Goal: Transaction & Acquisition: Purchase product/service

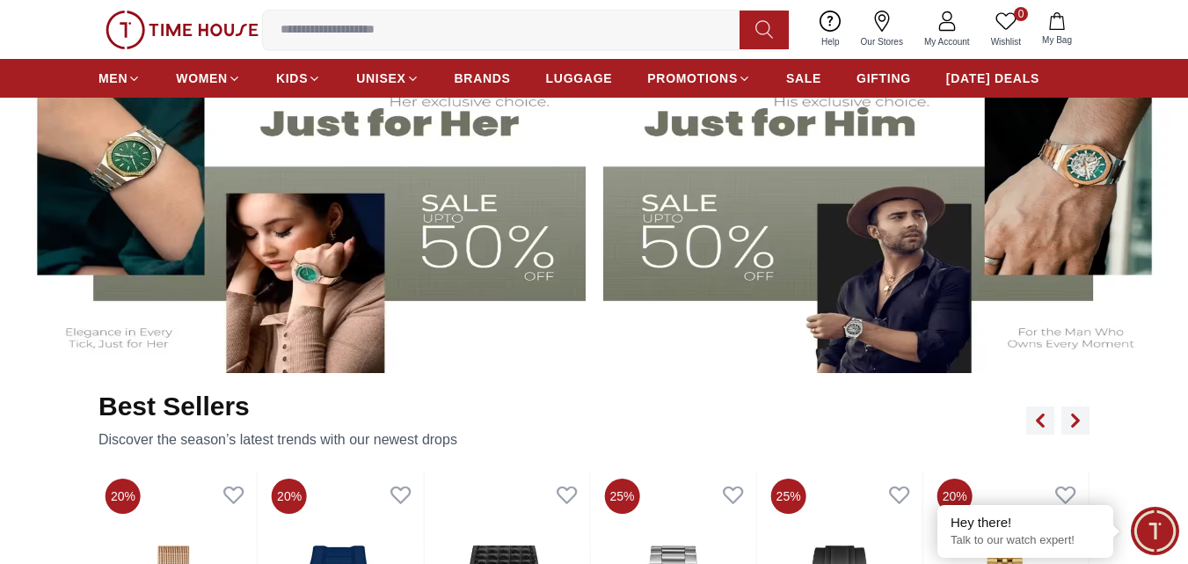
click at [890, 266] on img at bounding box center [888, 213] width 571 height 317
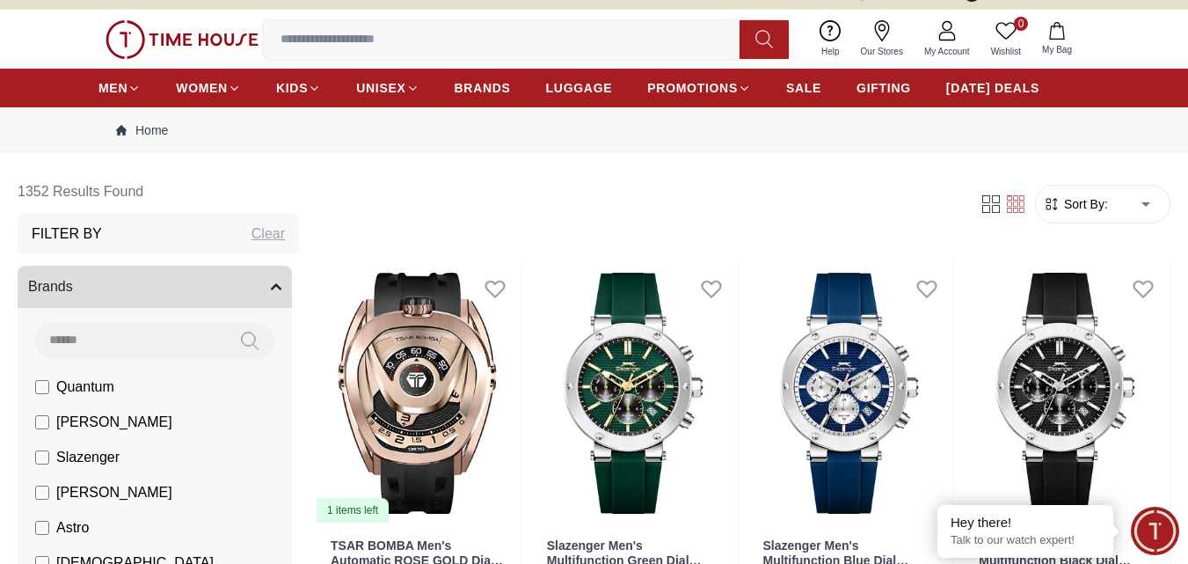
scroll to position [29, 0]
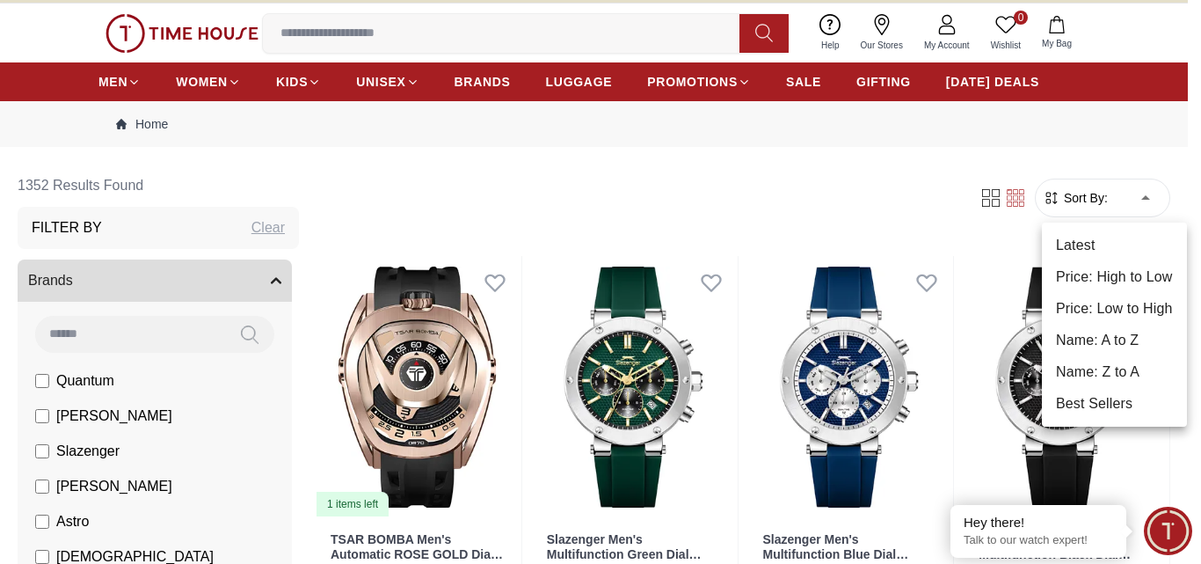
click at [1108, 302] on li "Price: Low to High" at bounding box center [1114, 309] width 145 height 32
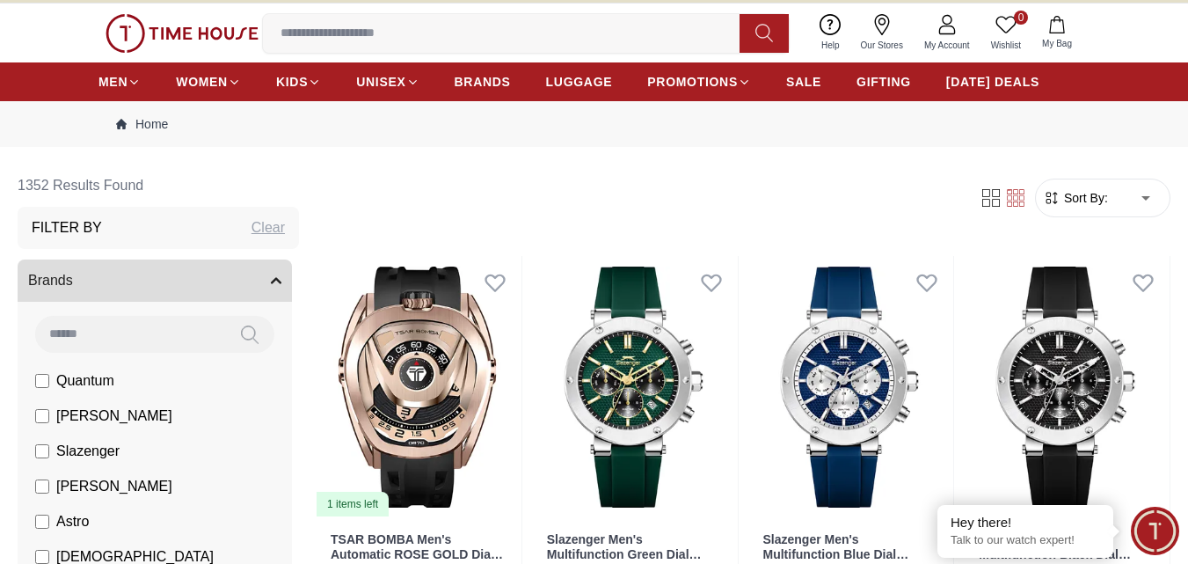
type input "*"
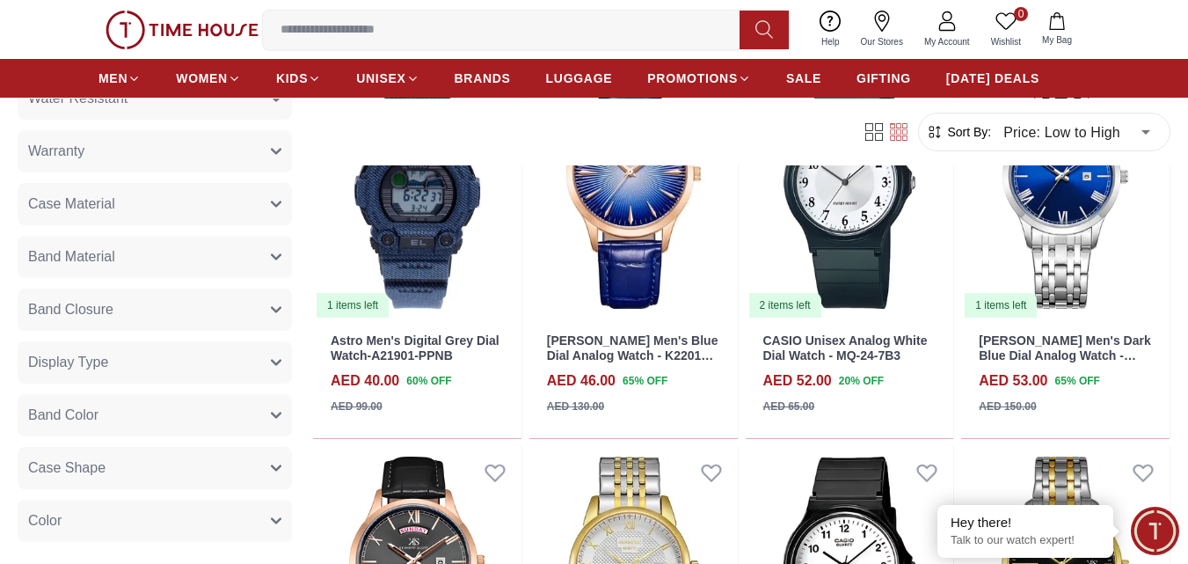
scroll to position [967, 0]
click at [182, 309] on button "Display Type" at bounding box center [155, 311] width 274 height 42
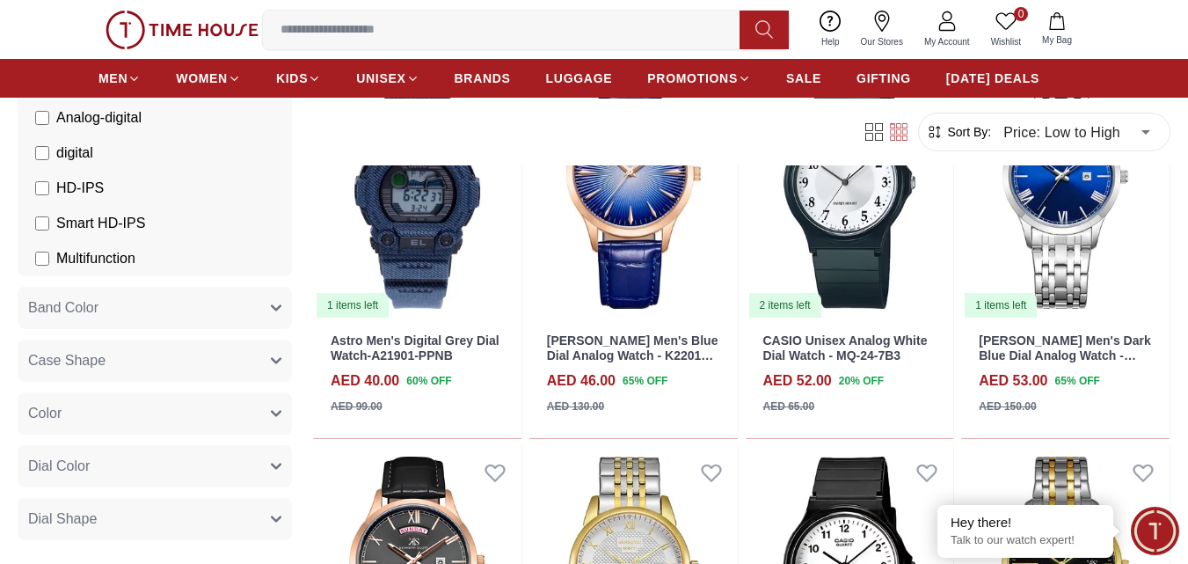
scroll to position [1583, 0]
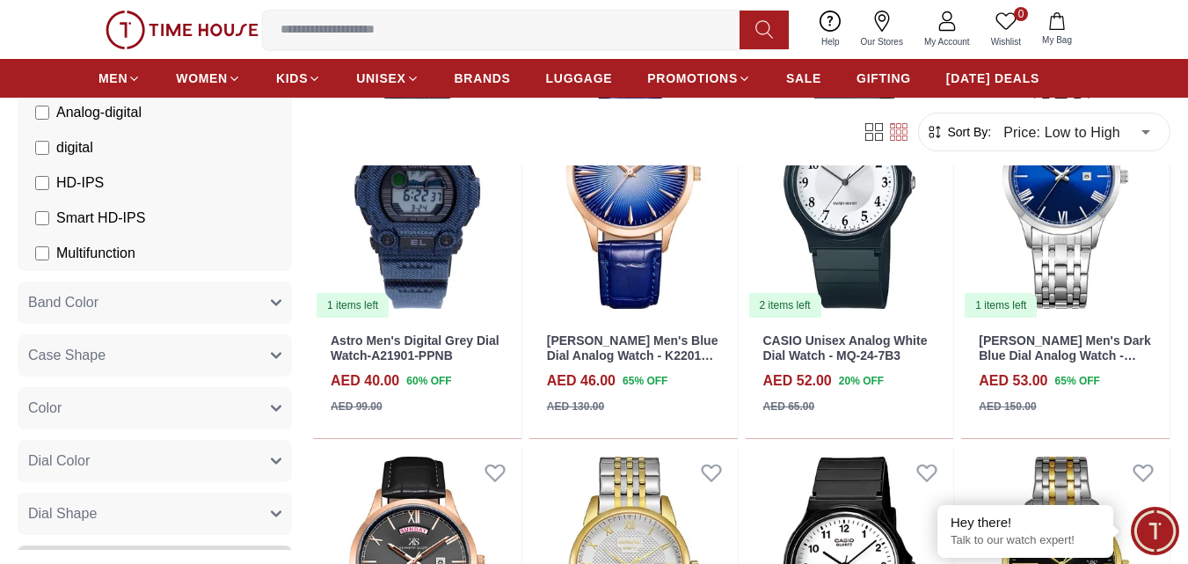
click at [156, 355] on button "Case Shape" at bounding box center [155, 355] width 274 height 42
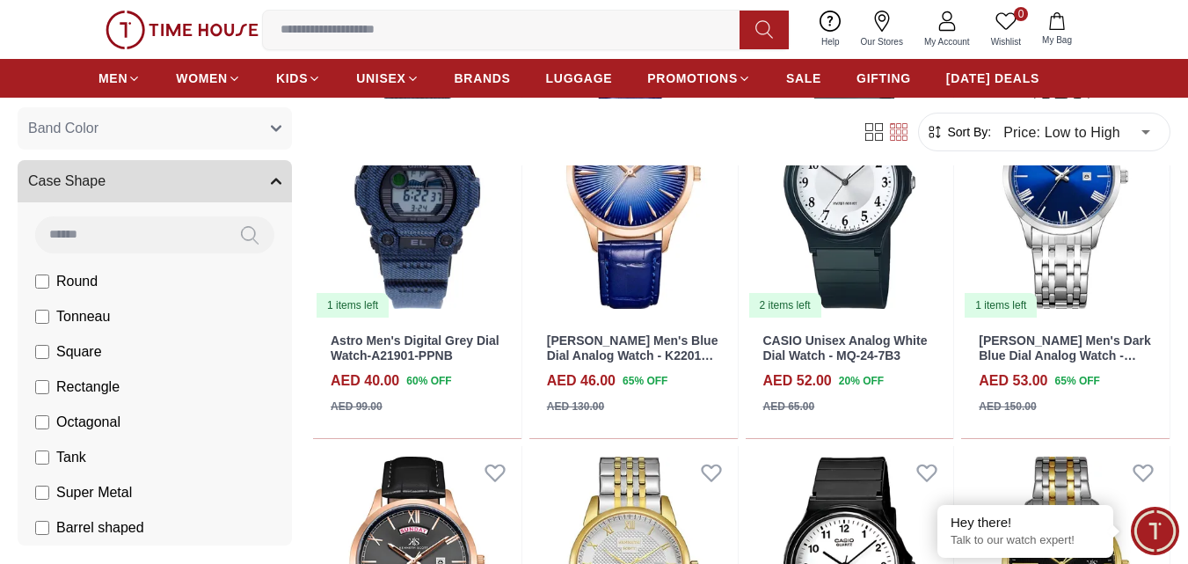
scroll to position [1758, 0]
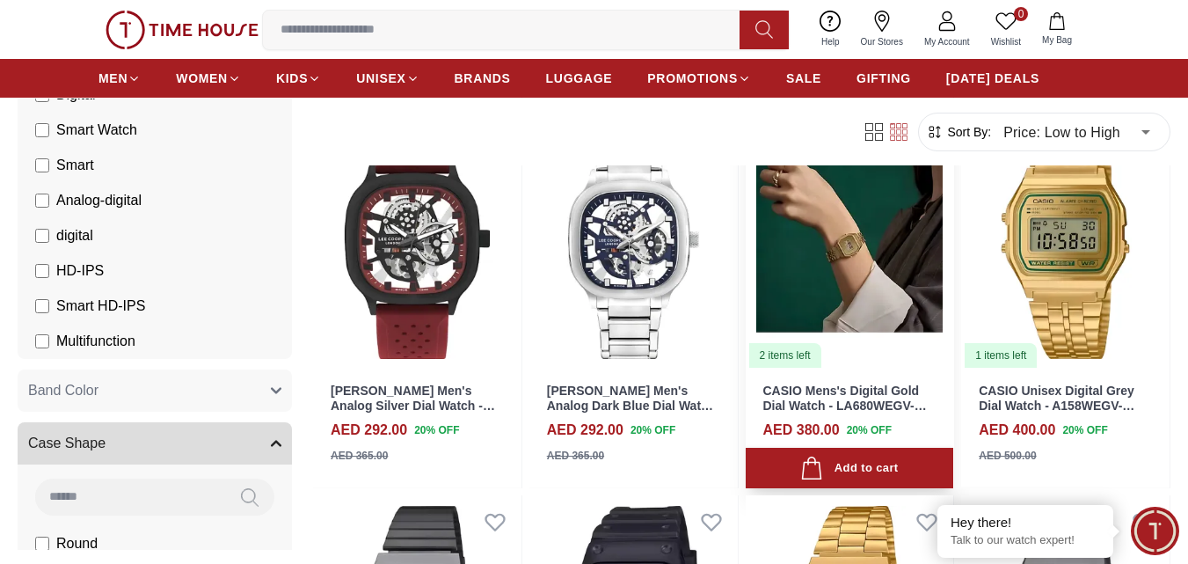
scroll to position [1348, 0]
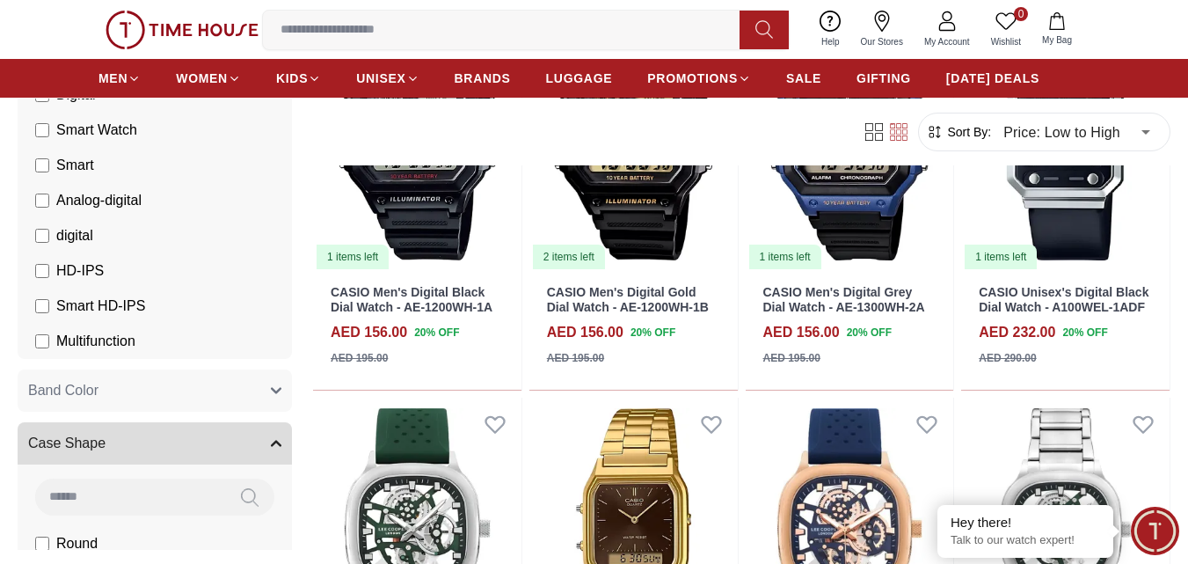
scroll to position [644, 0]
